Goal: Task Accomplishment & Management: Manage account settings

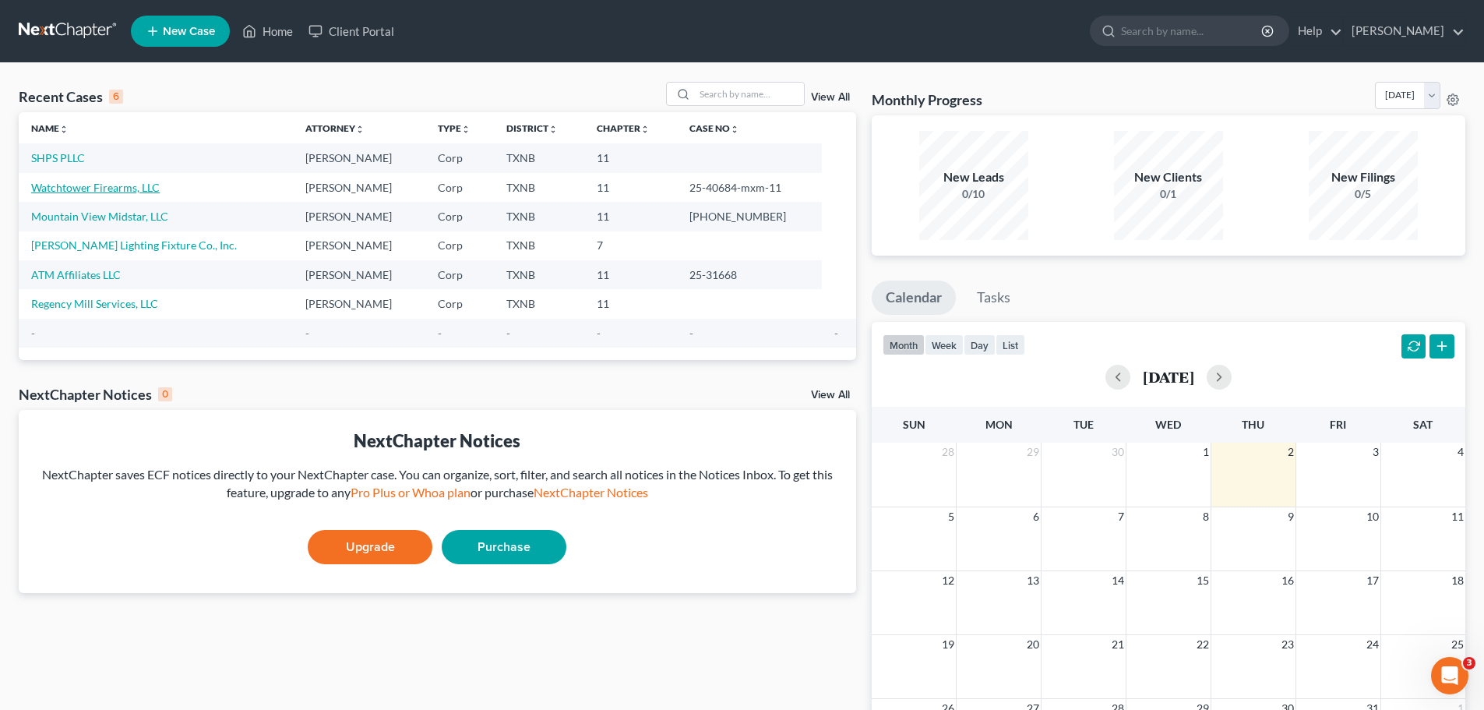
click at [97, 188] on link "Watchtower Firearms, LLC" at bounding box center [95, 187] width 129 height 13
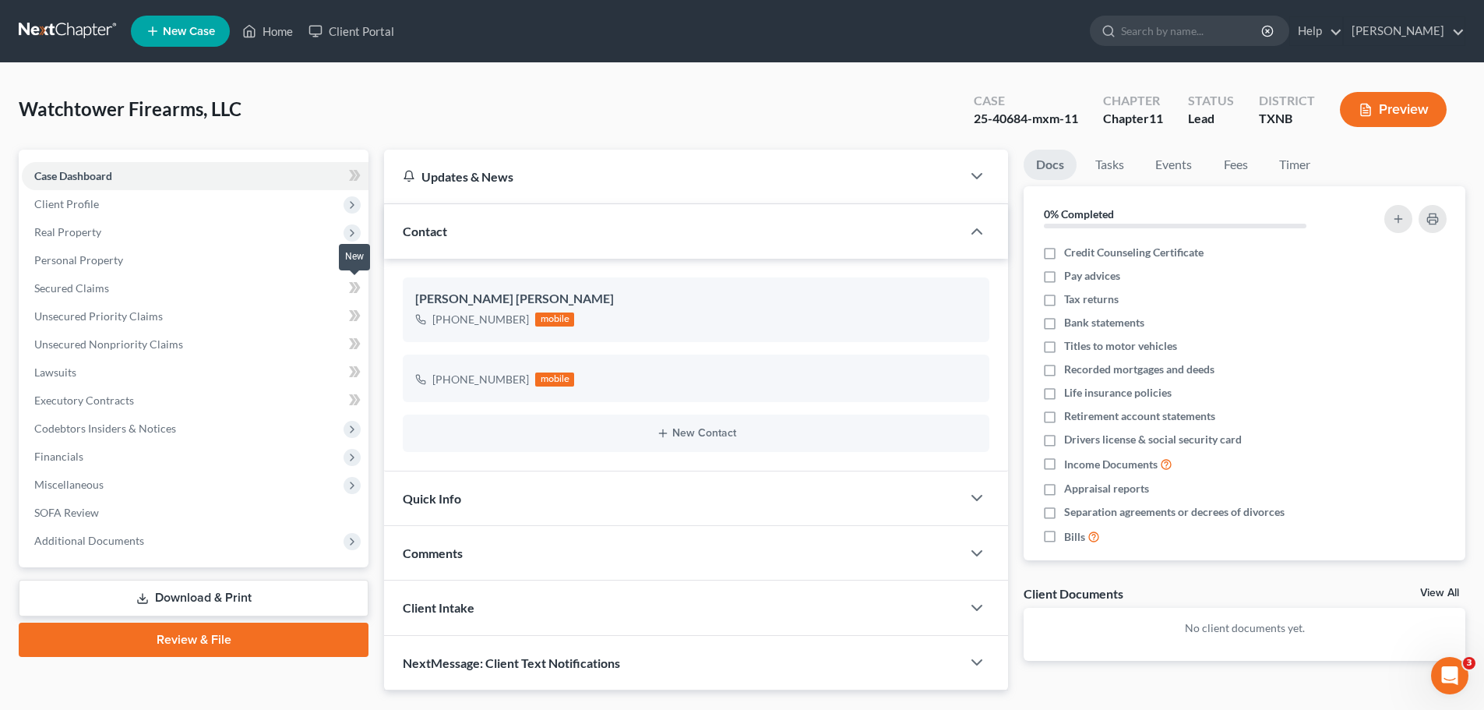
click at [348, 285] on span at bounding box center [354, 289] width 27 height 23
click at [97, 285] on span "Secured Claims" at bounding box center [71, 287] width 75 height 13
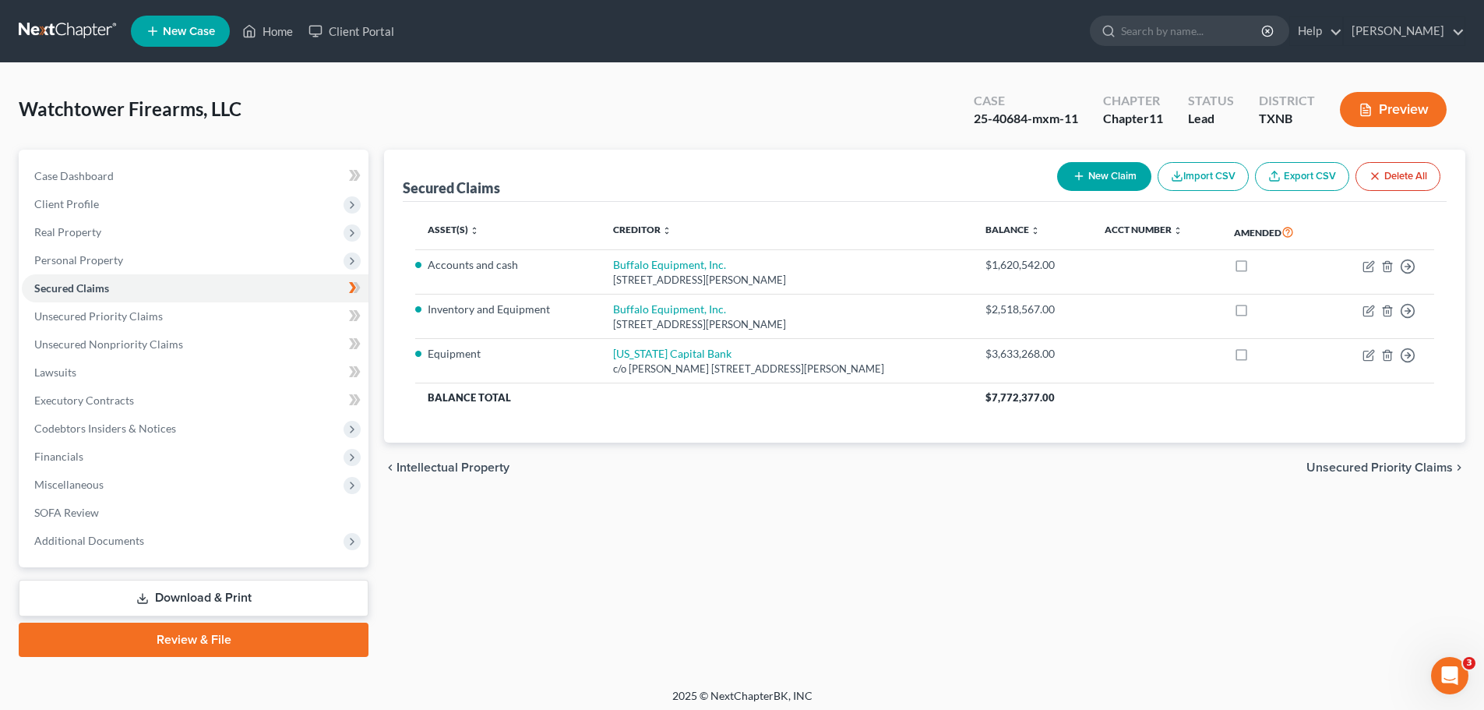
click at [1294, 181] on link "Export CSV" at bounding box center [1302, 176] width 94 height 29
click at [143, 314] on span "Unsecured Priority Claims" at bounding box center [98, 315] width 129 height 13
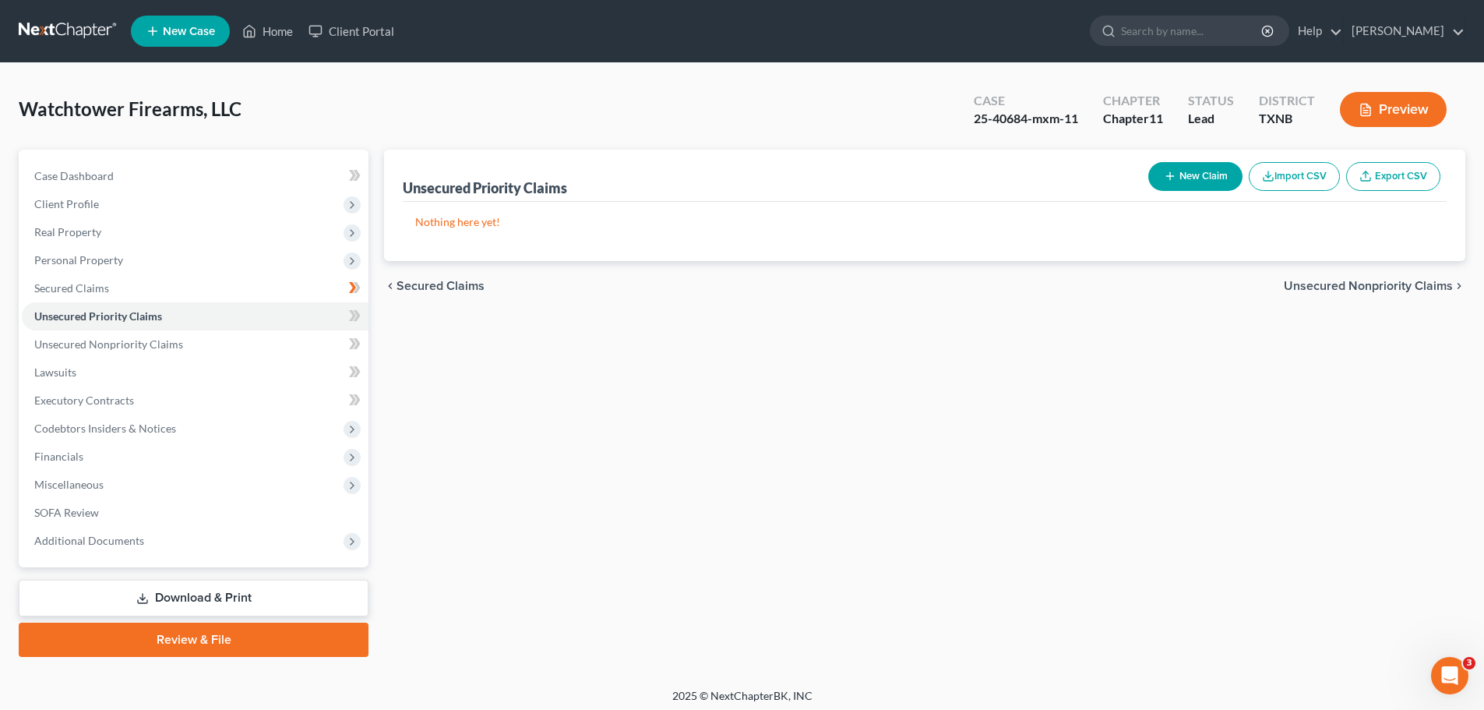
click at [1307, 180] on button "Import CSV" at bounding box center [1294, 176] width 91 height 29
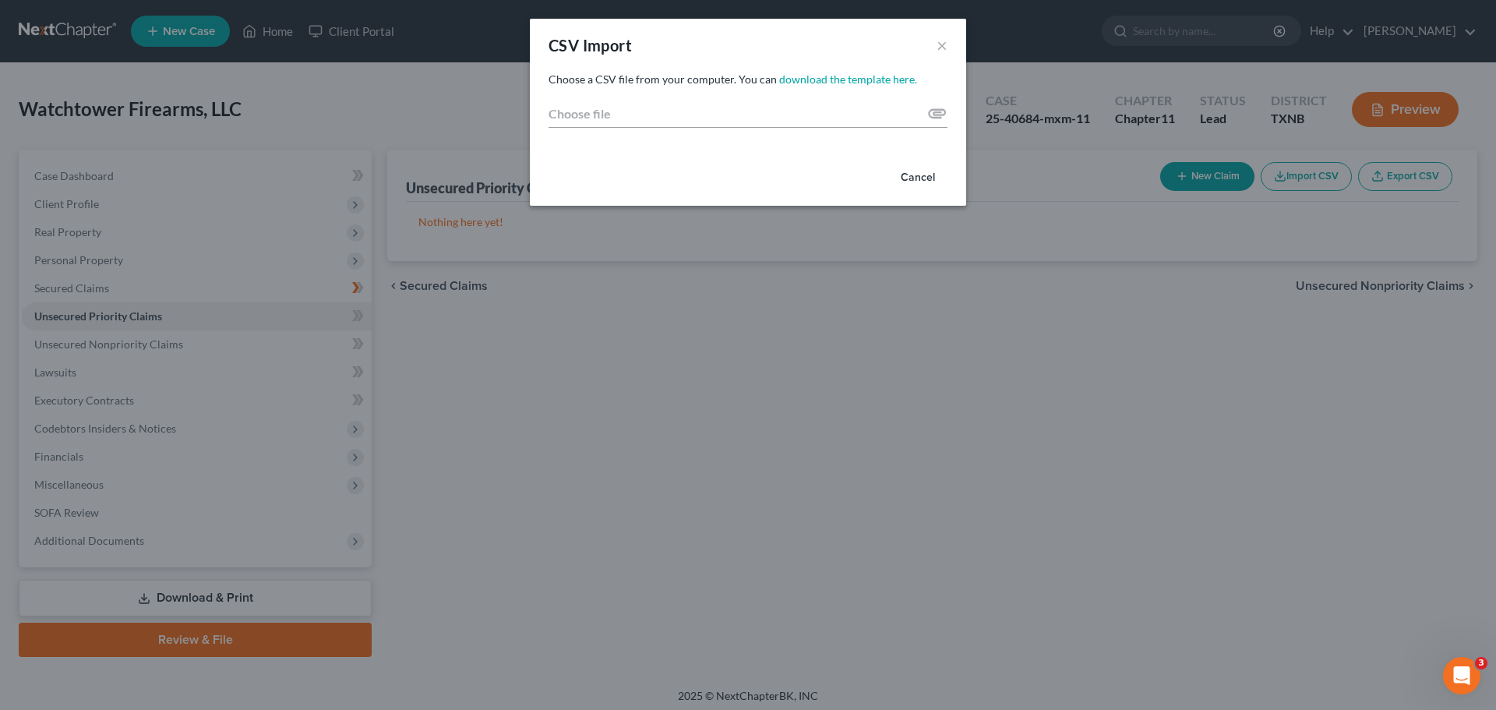
click at [915, 176] on button "Cancel" at bounding box center [917, 177] width 59 height 31
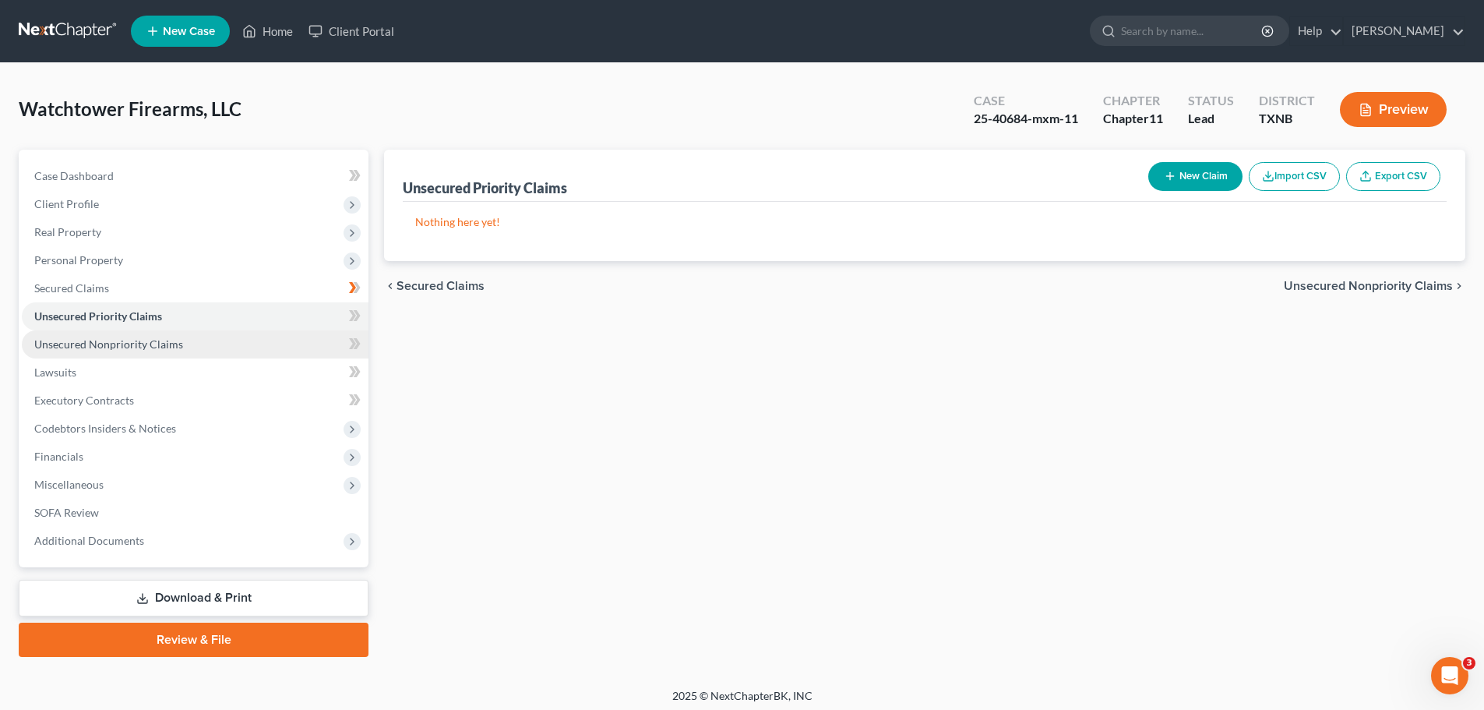
click at [109, 348] on span "Unsecured Nonpriority Claims" at bounding box center [108, 343] width 149 height 13
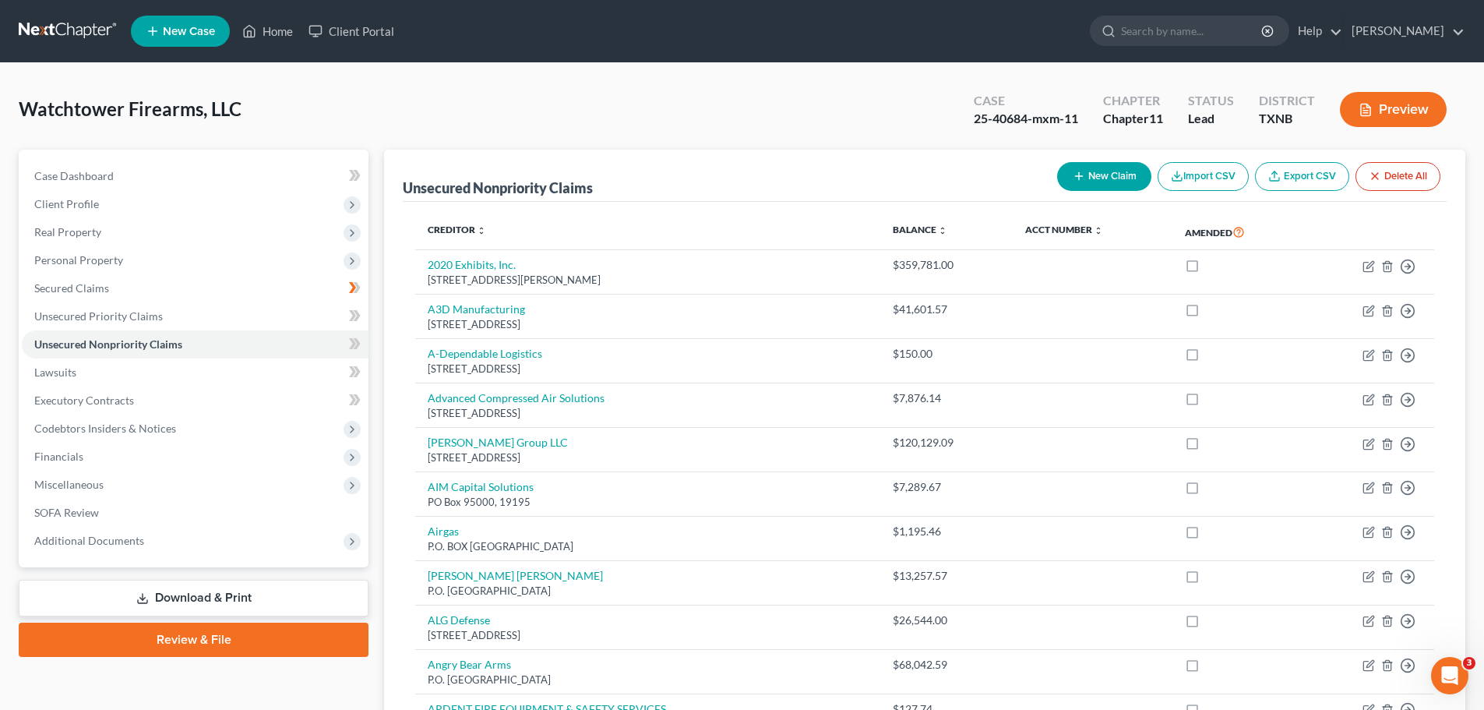
click at [1293, 173] on link "Export CSV" at bounding box center [1302, 176] width 94 height 29
click at [1302, 173] on link "Export CSV" at bounding box center [1302, 176] width 94 height 29
